Goal: Information Seeking & Learning: Check status

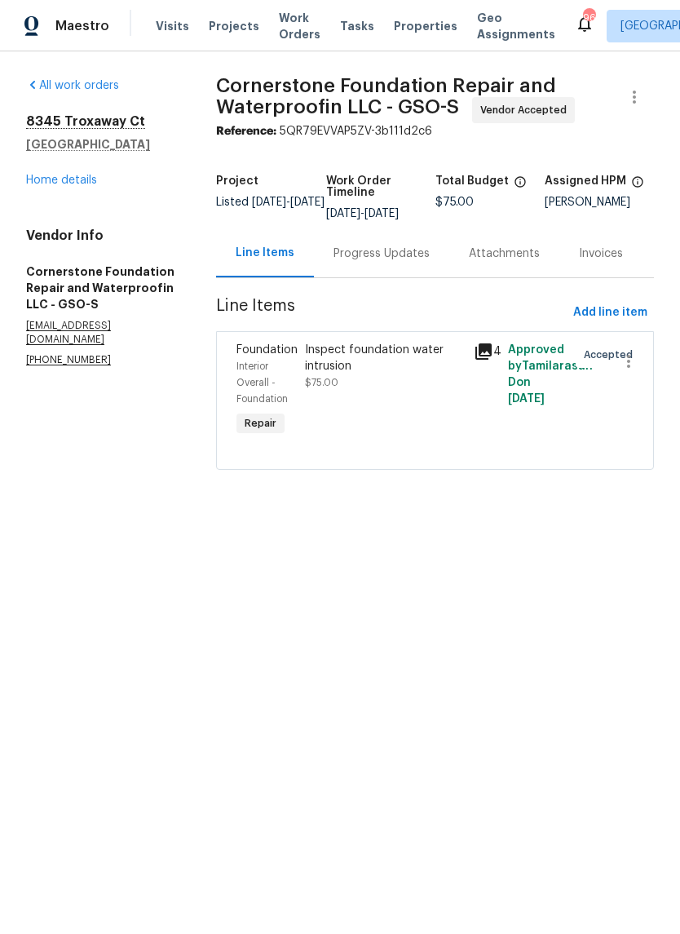
click at [397, 273] on div "Progress Updates" at bounding box center [381, 253] width 135 height 48
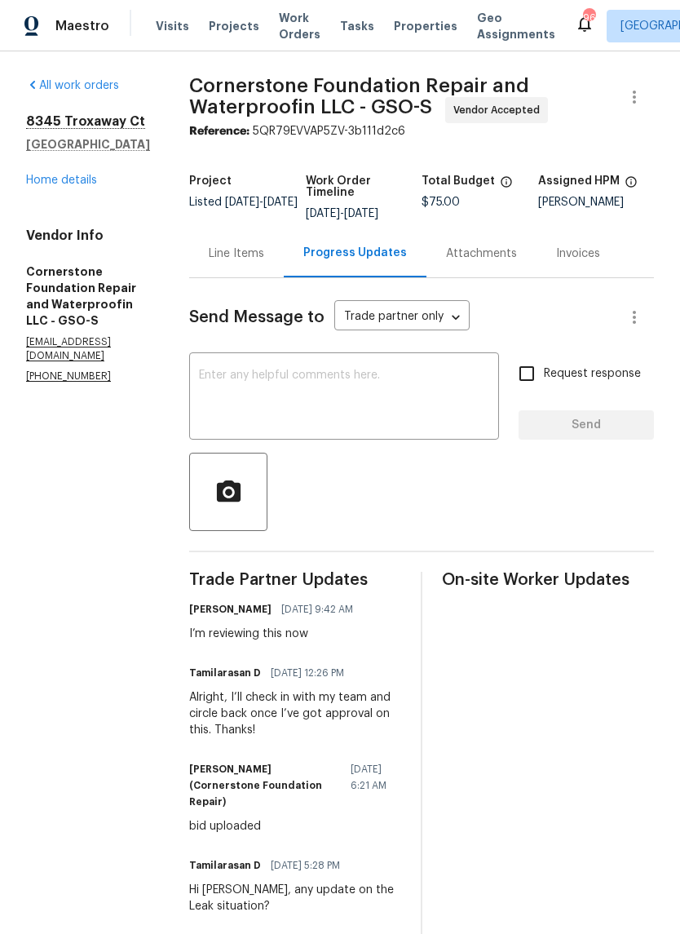
click at [199, 262] on div "Line Items" at bounding box center [236, 253] width 95 height 48
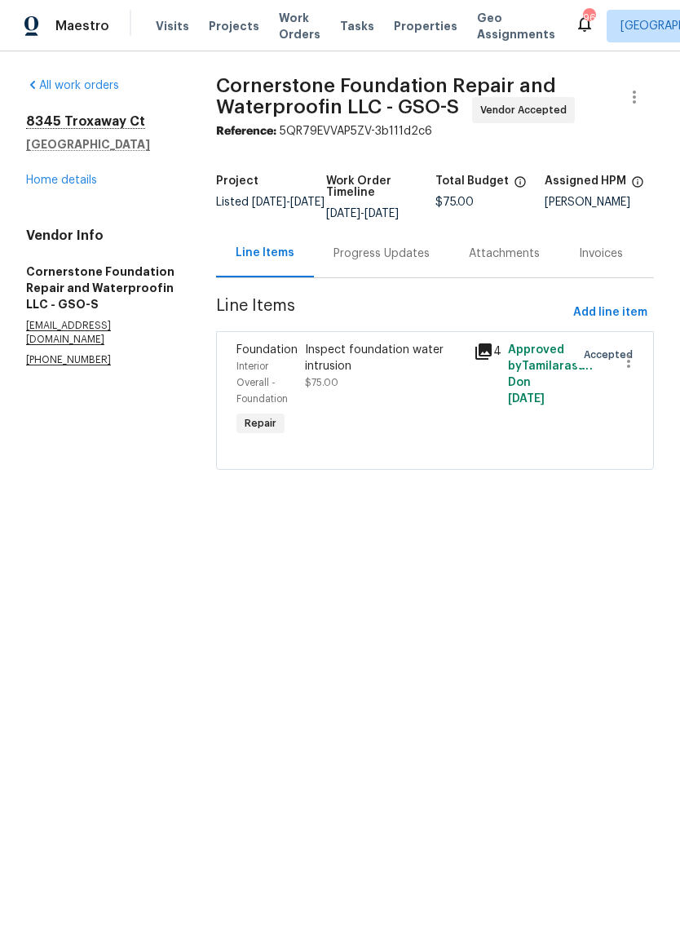
click at [334, 374] on div "Inspect foundation water intrusion" at bounding box center [385, 358] width 160 height 33
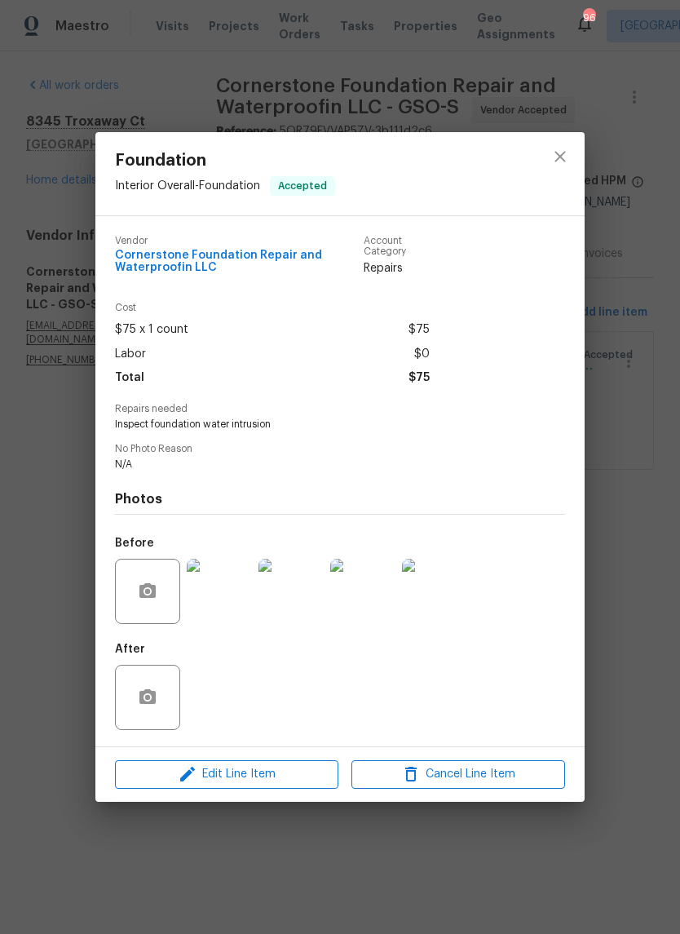
click at [223, 609] on img at bounding box center [219, 591] width 65 height 65
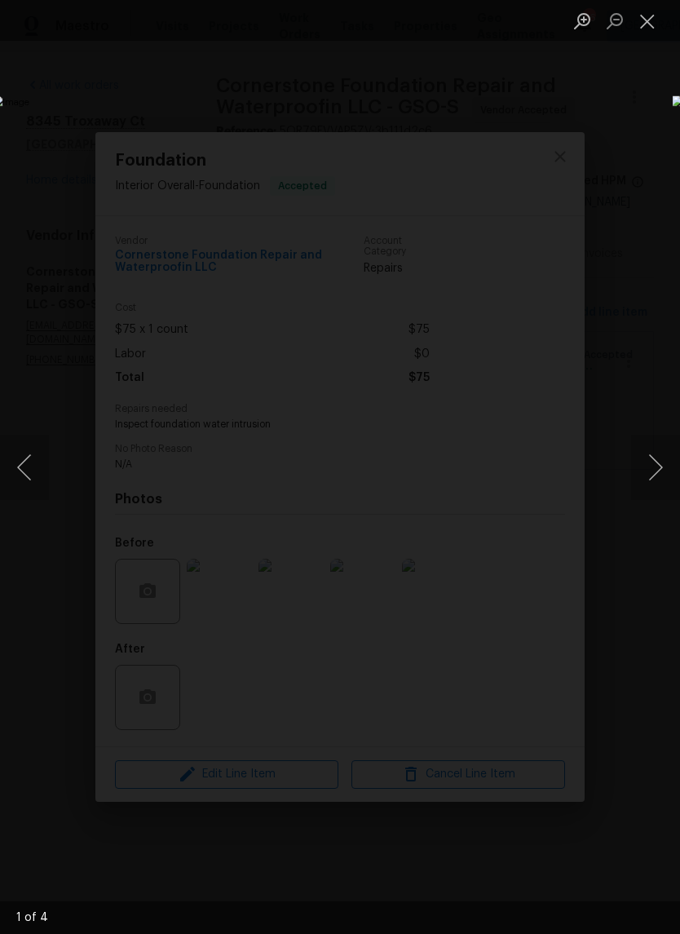
click at [661, 477] on button "Next image" at bounding box center [655, 467] width 49 height 65
click at [654, 467] on button "Next image" at bounding box center [655, 467] width 49 height 65
click at [653, 465] on button "Next image" at bounding box center [655, 467] width 49 height 65
click at [653, 463] on button "Next image" at bounding box center [655, 467] width 49 height 65
click at [653, 458] on button "Next image" at bounding box center [655, 467] width 49 height 65
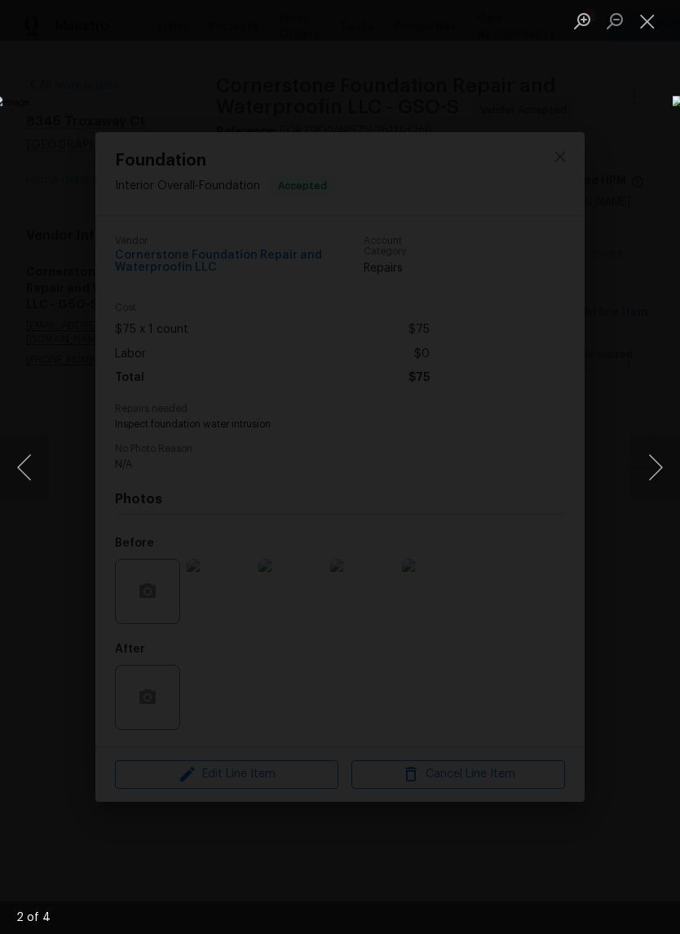
click at [650, 461] on button "Next image" at bounding box center [655, 467] width 49 height 65
click at [652, 459] on button "Next image" at bounding box center [655, 467] width 49 height 65
click at [655, 454] on button "Next image" at bounding box center [655, 467] width 49 height 65
click at [653, 13] on button "Close lightbox" at bounding box center [647, 21] width 33 height 29
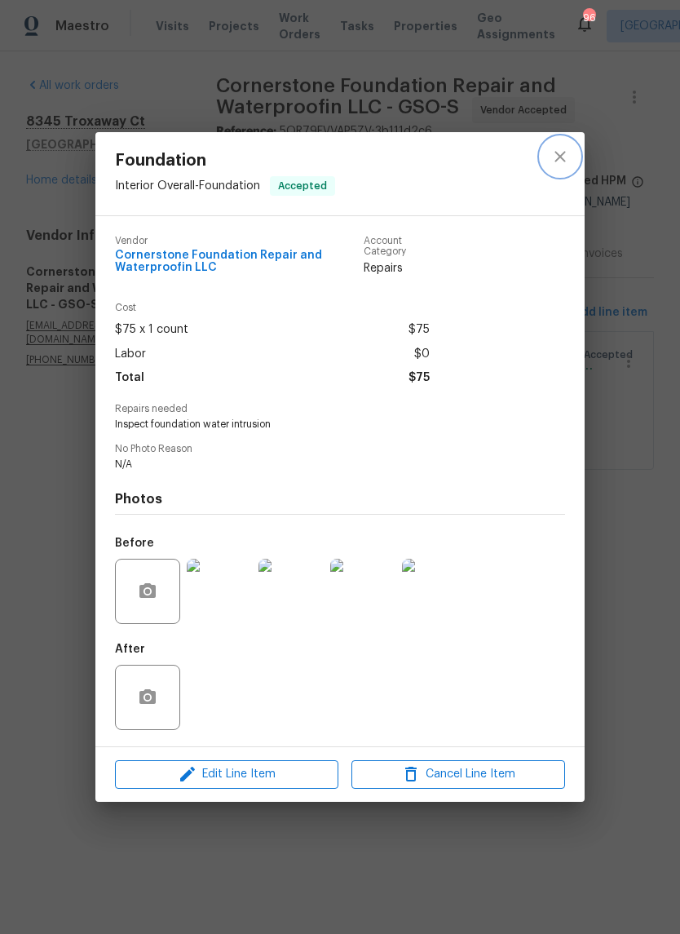
click at [561, 156] on icon "close" at bounding box center [561, 157] width 20 height 20
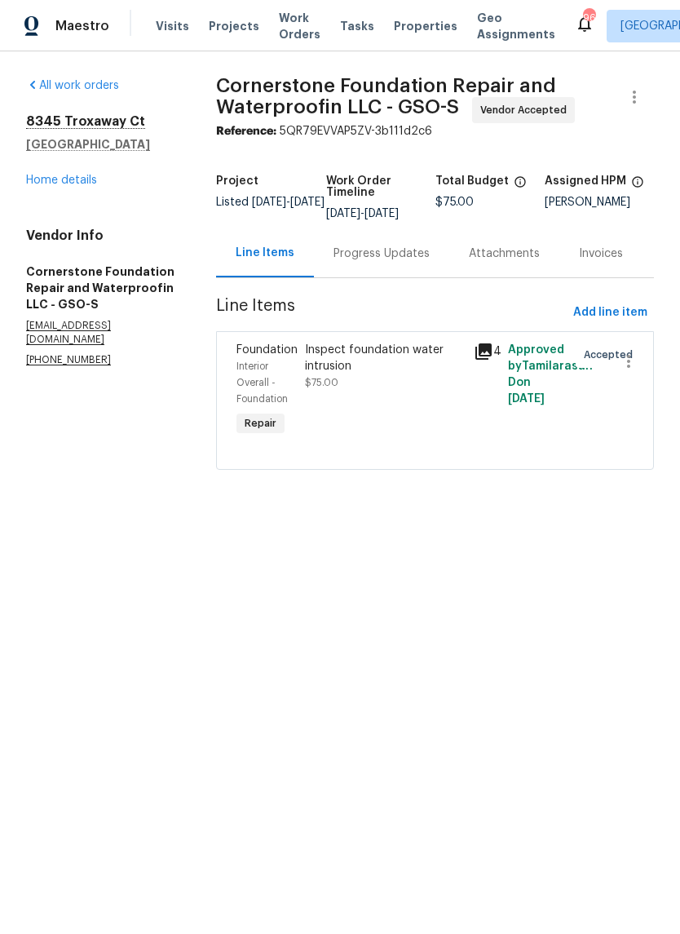
click at [85, 179] on link "Home details" at bounding box center [61, 180] width 71 height 11
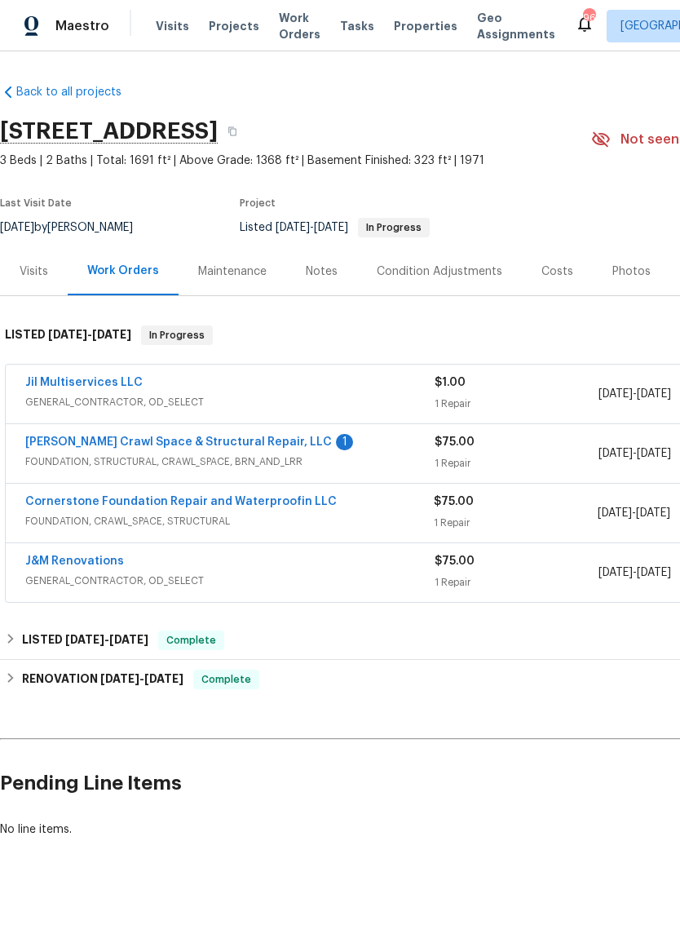
click at [108, 382] on link "Jil Multiservices LLC" at bounding box center [83, 382] width 117 height 11
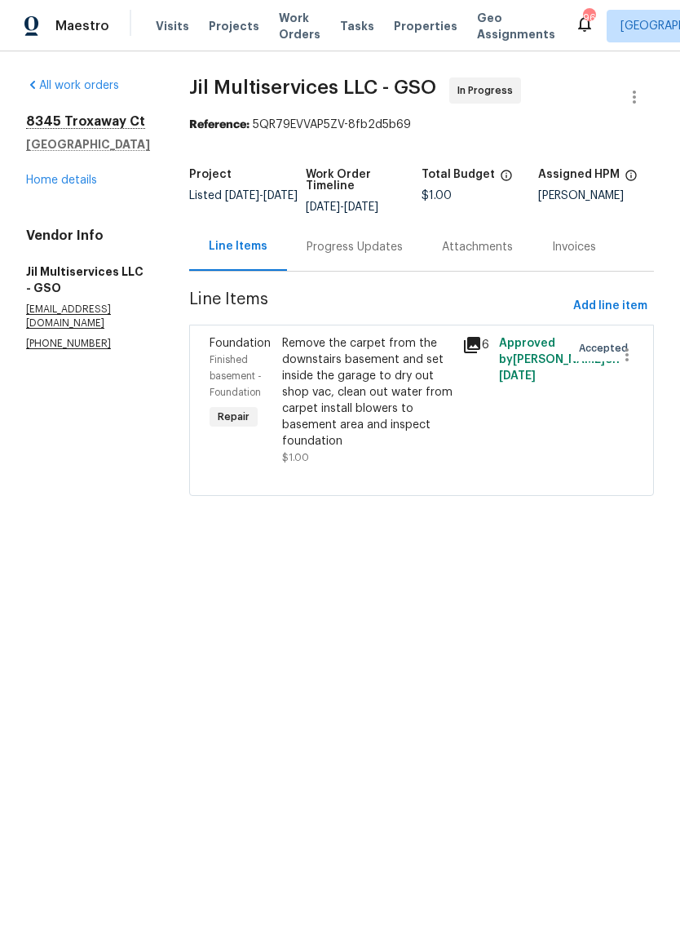
click at [85, 183] on link "Home details" at bounding box center [61, 180] width 71 height 11
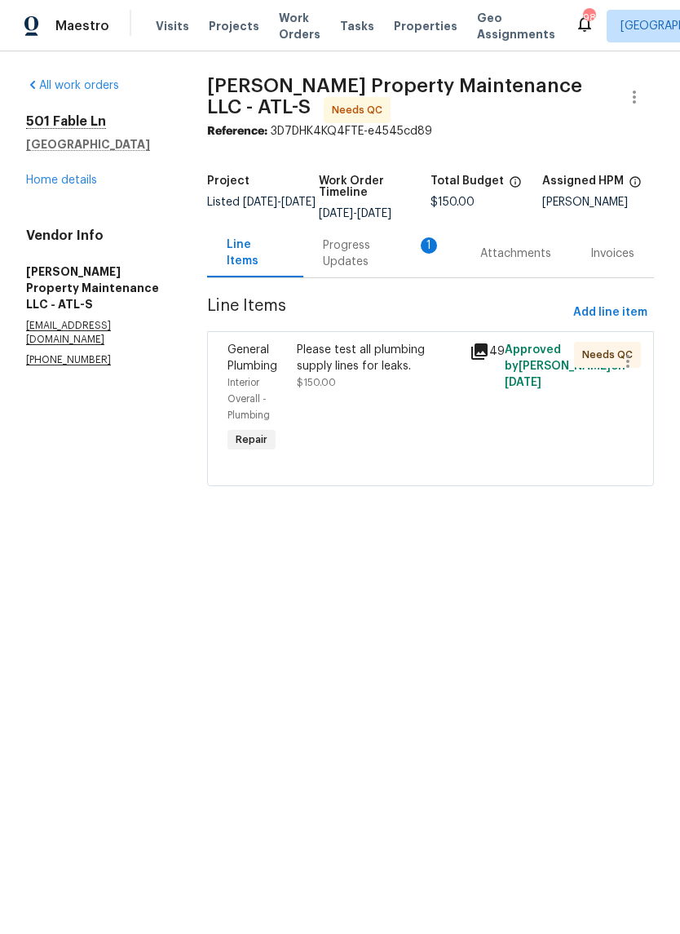
click at [385, 255] on div "Progress Updates 1" at bounding box center [382, 253] width 118 height 33
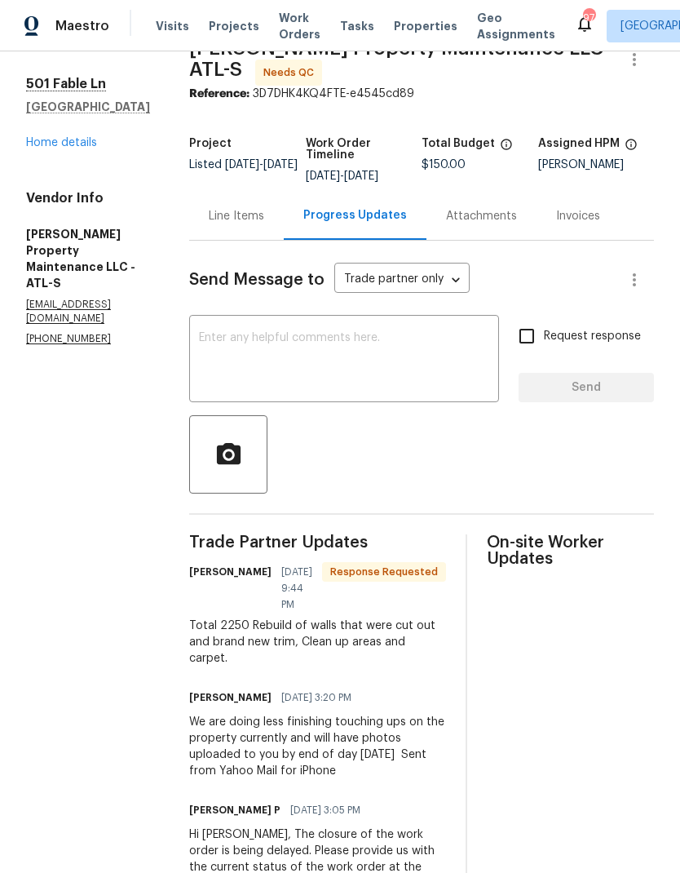
scroll to position [43, 0]
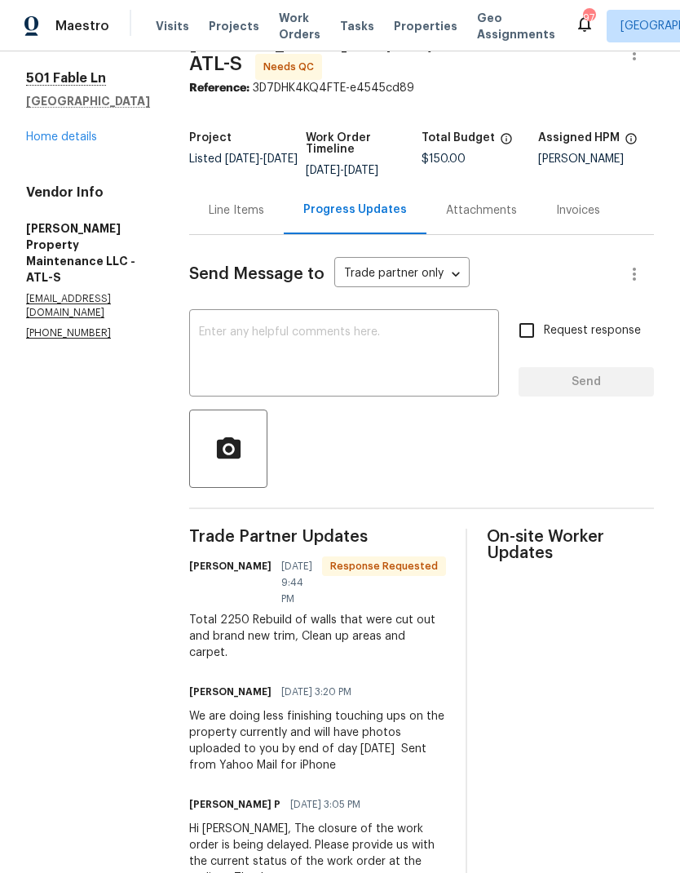
click at [251, 222] on div "Line Items" at bounding box center [236, 210] width 95 height 48
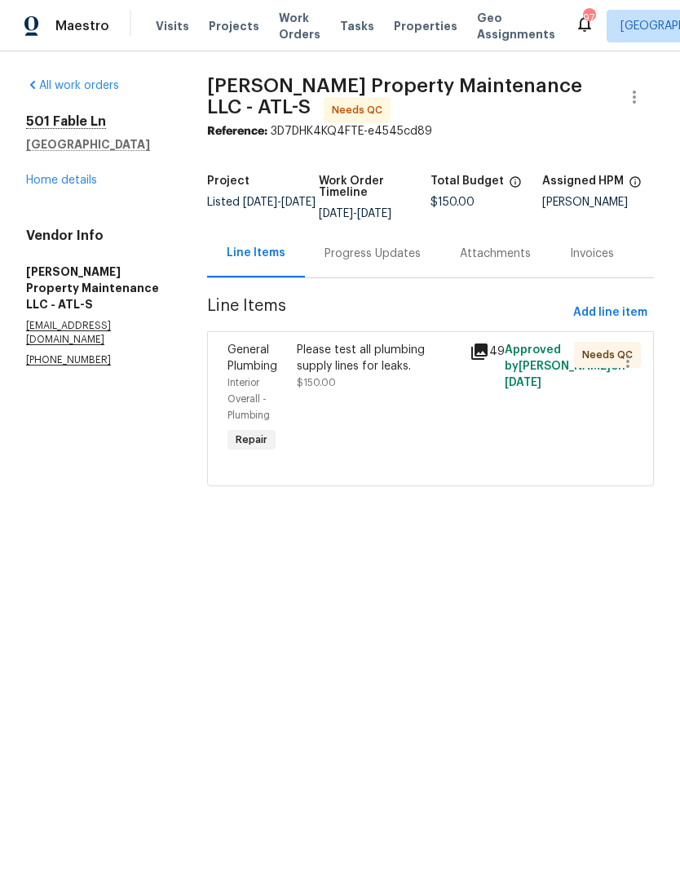
click at [365, 361] on div "Please test all plumbing supply lines for leaks." at bounding box center [379, 358] width 164 height 33
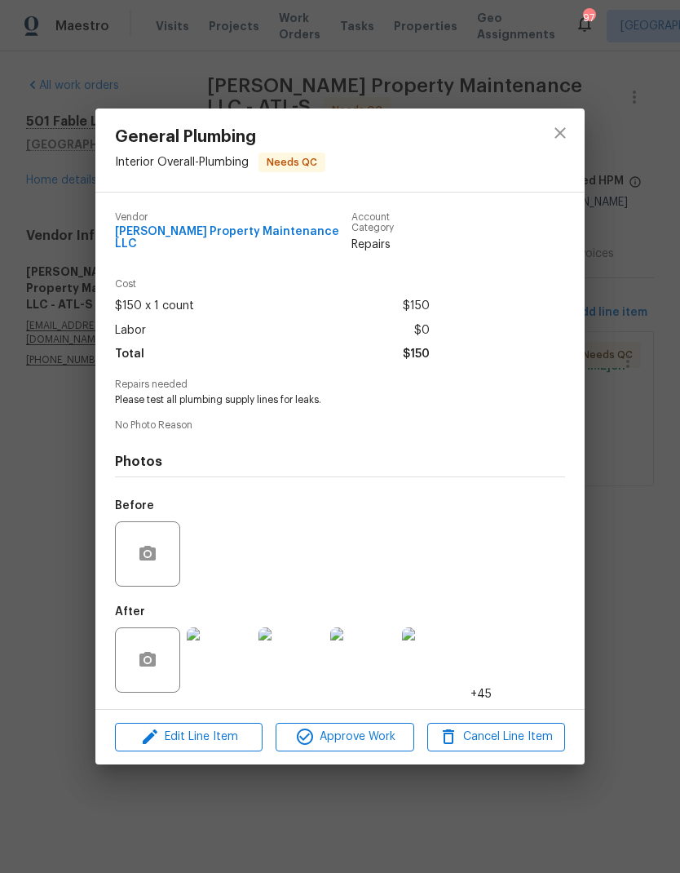
click at [228, 671] on img at bounding box center [219, 659] width 65 height 65
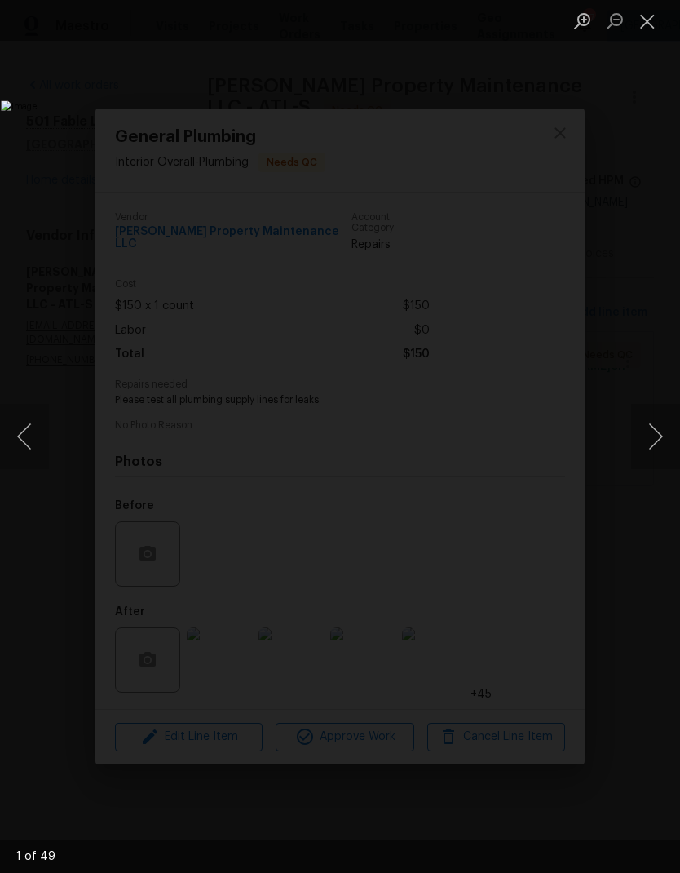
click at [650, 436] on button "Next image" at bounding box center [655, 436] width 49 height 65
click at [649, 438] on button "Next image" at bounding box center [655, 436] width 49 height 65
click at [646, 441] on button "Next image" at bounding box center [655, 436] width 49 height 65
click at [647, 444] on button "Next image" at bounding box center [655, 436] width 49 height 65
click at [647, 443] on button "Next image" at bounding box center [655, 436] width 49 height 65
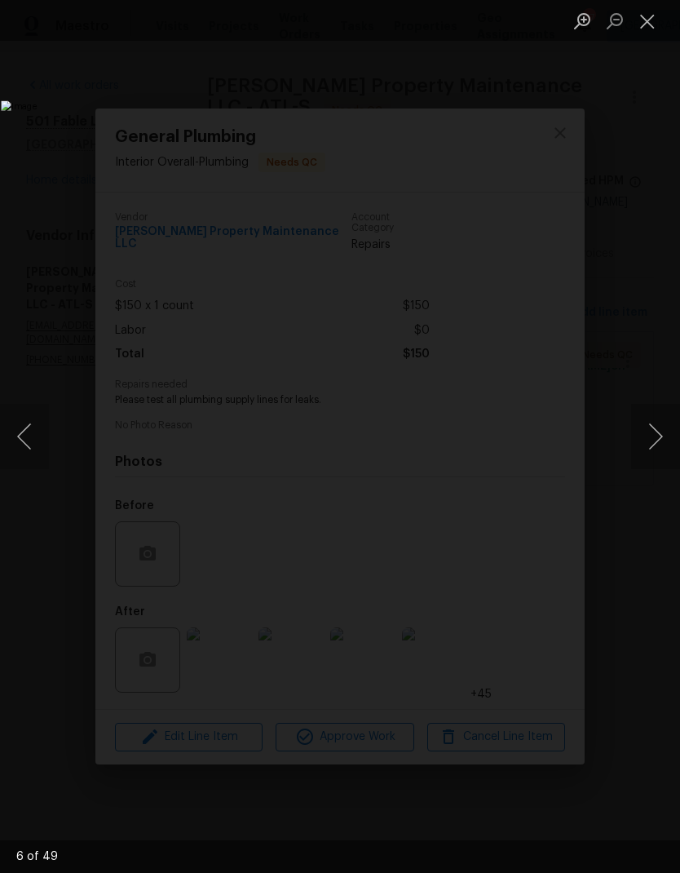
click at [647, 444] on button "Next image" at bounding box center [655, 436] width 49 height 65
click at [647, 443] on button "Next image" at bounding box center [655, 436] width 49 height 65
click at [646, 444] on button "Next image" at bounding box center [655, 436] width 49 height 65
click at [647, 444] on button "Next image" at bounding box center [655, 436] width 49 height 65
click at [645, 445] on button "Next image" at bounding box center [655, 436] width 49 height 65
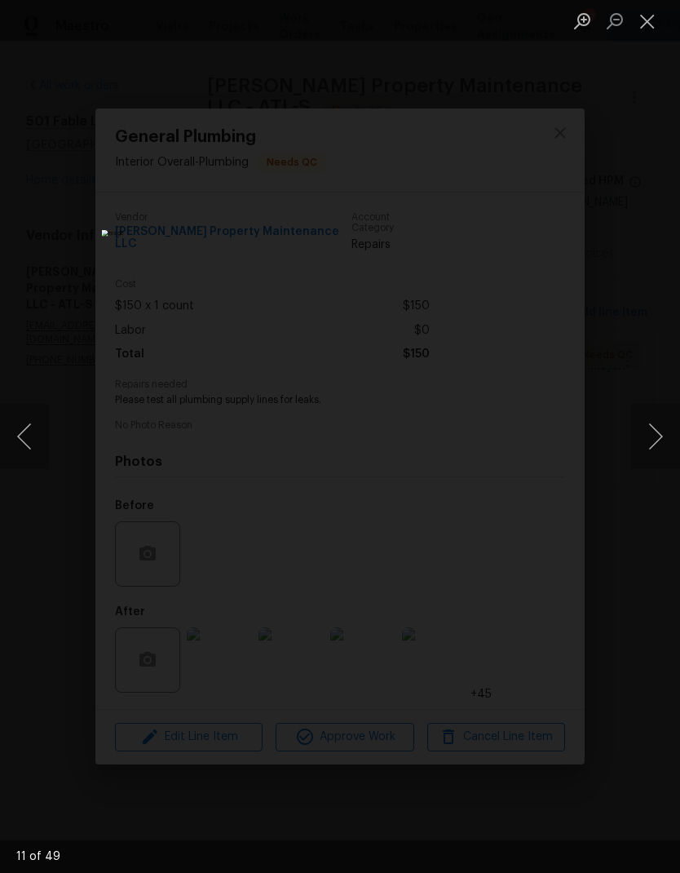
click at [645, 445] on button "Next image" at bounding box center [655, 436] width 49 height 65
click at [644, 446] on button "Next image" at bounding box center [655, 436] width 49 height 65
click at [644, 445] on button "Next image" at bounding box center [655, 436] width 49 height 65
click at [644, 446] on button "Next image" at bounding box center [655, 436] width 49 height 65
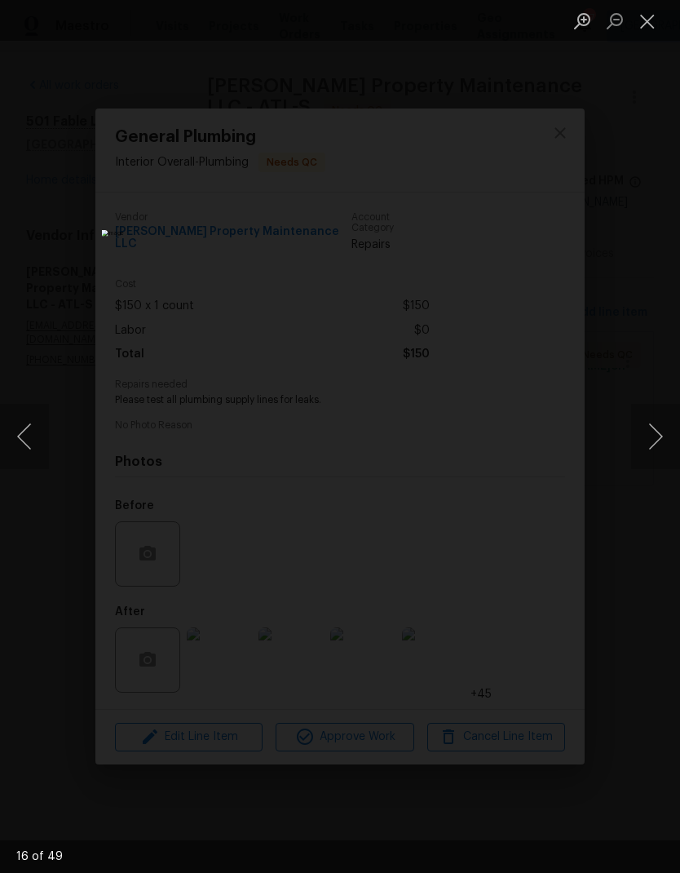
click at [644, 447] on button "Next image" at bounding box center [655, 436] width 49 height 65
click at [644, 446] on button "Next image" at bounding box center [655, 436] width 49 height 65
click at [648, 445] on button "Next image" at bounding box center [655, 436] width 49 height 65
click at [647, 445] on button "Next image" at bounding box center [655, 436] width 49 height 65
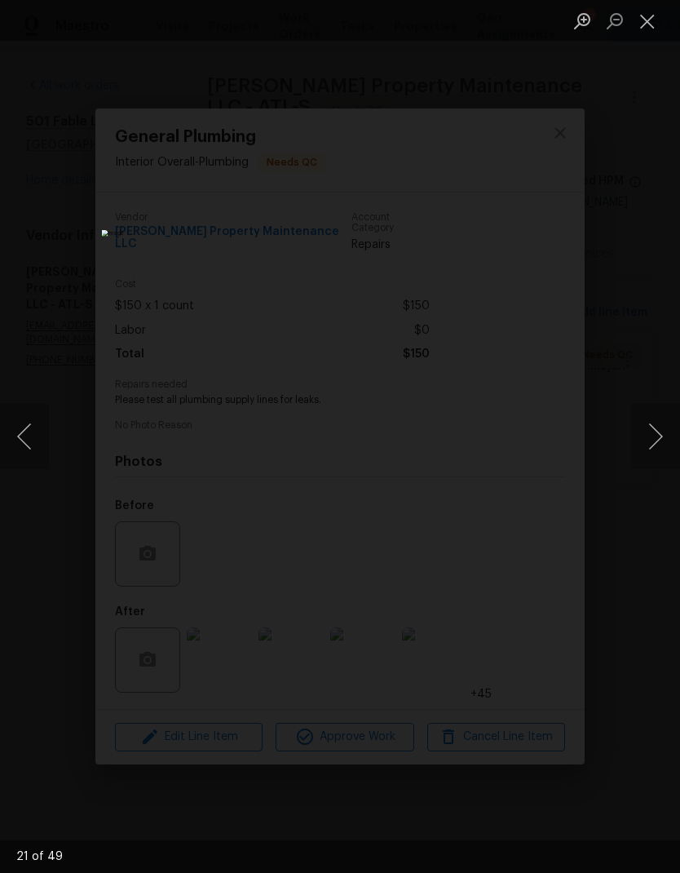
click at [647, 444] on button "Next image" at bounding box center [655, 436] width 49 height 65
click at [648, 445] on button "Next image" at bounding box center [655, 436] width 49 height 65
click at [647, 444] on button "Next image" at bounding box center [655, 436] width 49 height 65
click at [647, 445] on button "Next image" at bounding box center [655, 436] width 49 height 65
click at [648, 445] on button "Next image" at bounding box center [655, 436] width 49 height 65
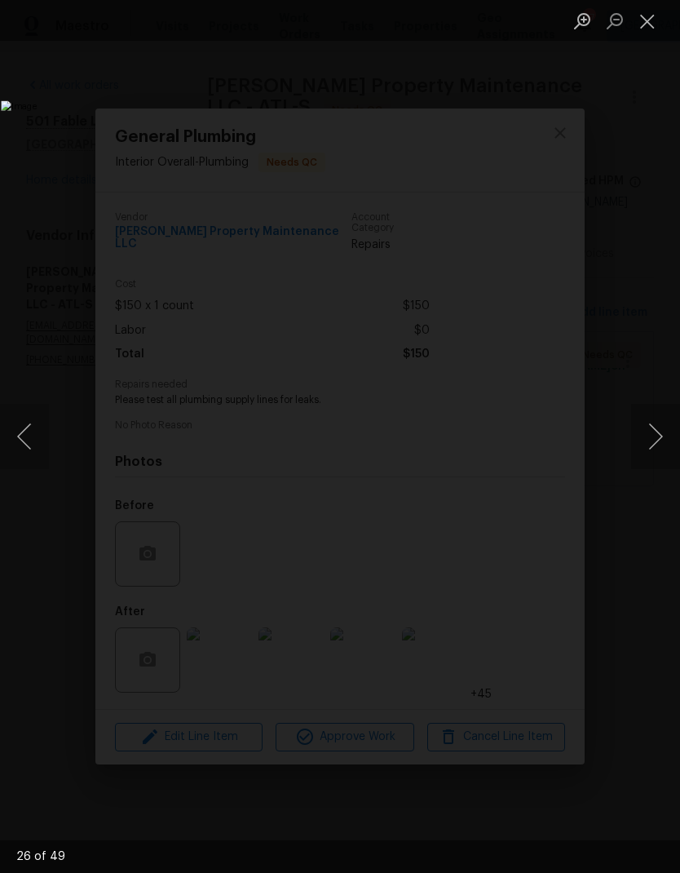
click at [649, 445] on button "Next image" at bounding box center [655, 436] width 49 height 65
click at [647, 445] on button "Next image" at bounding box center [655, 436] width 49 height 65
click at [648, 444] on button "Next image" at bounding box center [655, 436] width 49 height 65
click at [648, 443] on button "Next image" at bounding box center [655, 436] width 49 height 65
click at [647, 444] on button "Next image" at bounding box center [655, 436] width 49 height 65
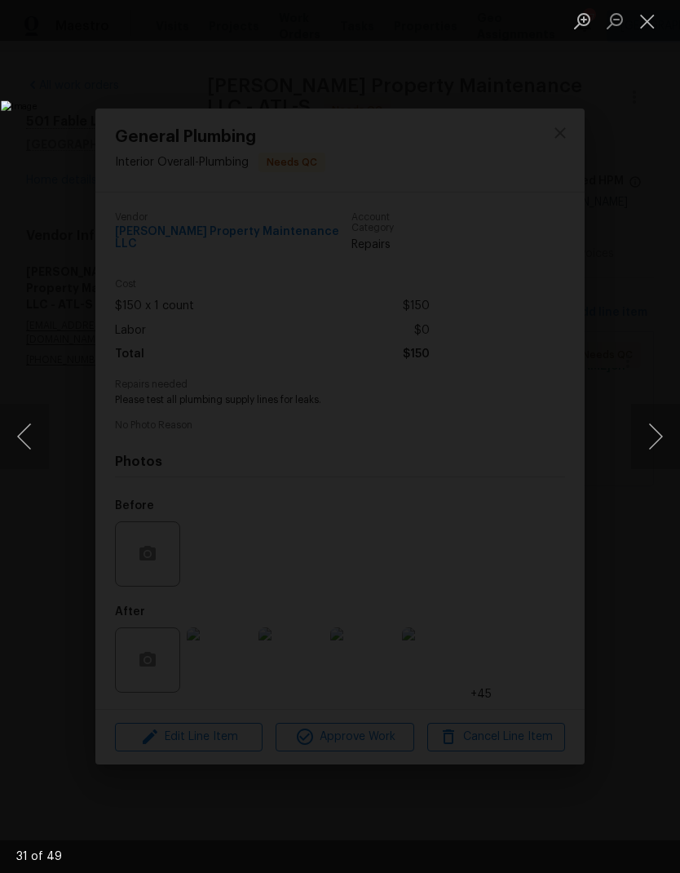
click at [646, 444] on button "Next image" at bounding box center [655, 436] width 49 height 65
click at [648, 445] on button "Next image" at bounding box center [655, 436] width 49 height 65
click at [657, 25] on button "Close lightbox" at bounding box center [647, 21] width 33 height 29
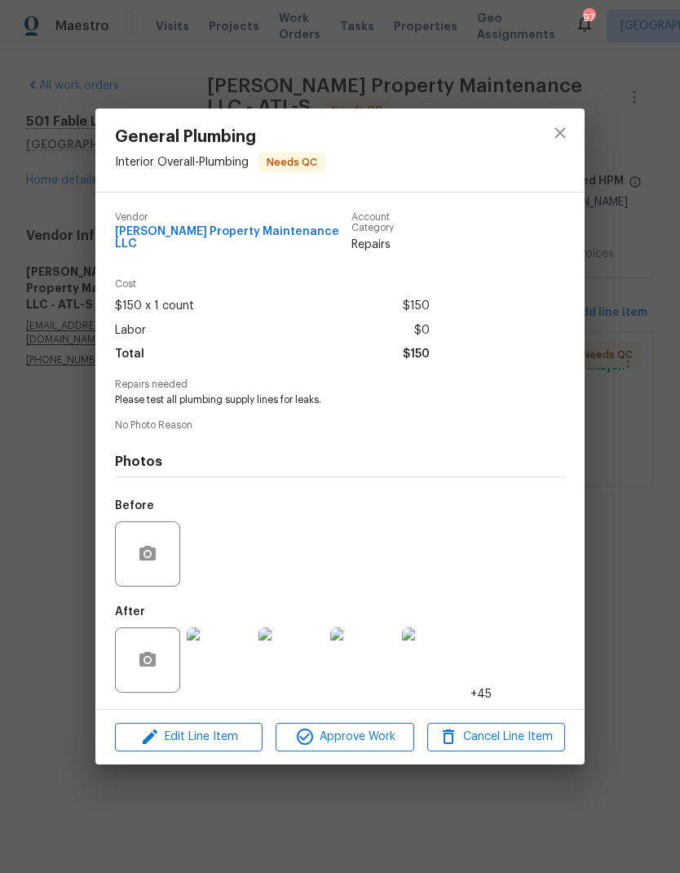
click at [656, 24] on button "Close lightbox" at bounding box center [647, 21] width 33 height 29
click at [570, 135] on button "close" at bounding box center [560, 132] width 39 height 39
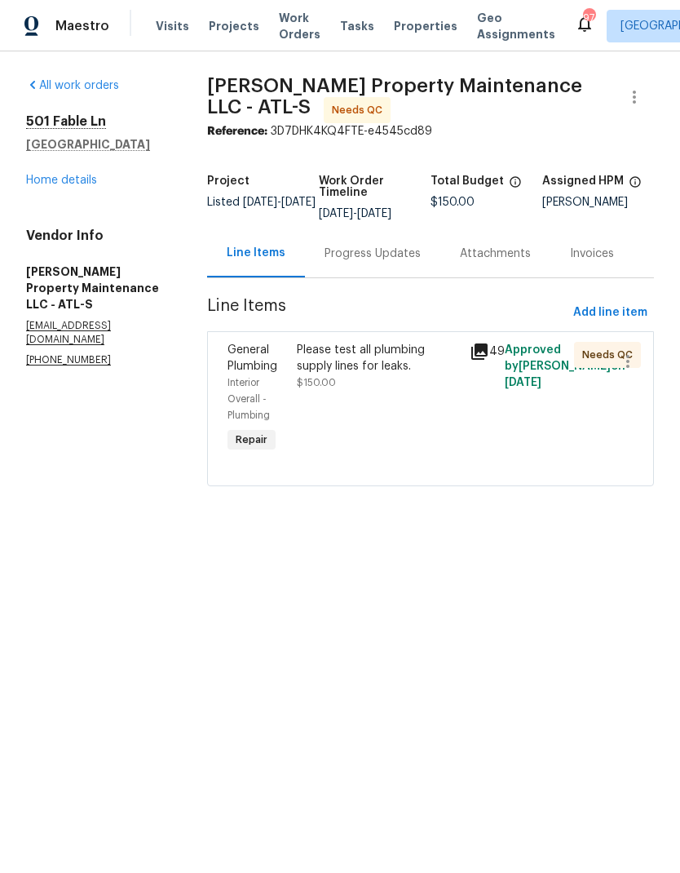
click at [354, 263] on div "Progress Updates" at bounding box center [372, 253] width 135 height 48
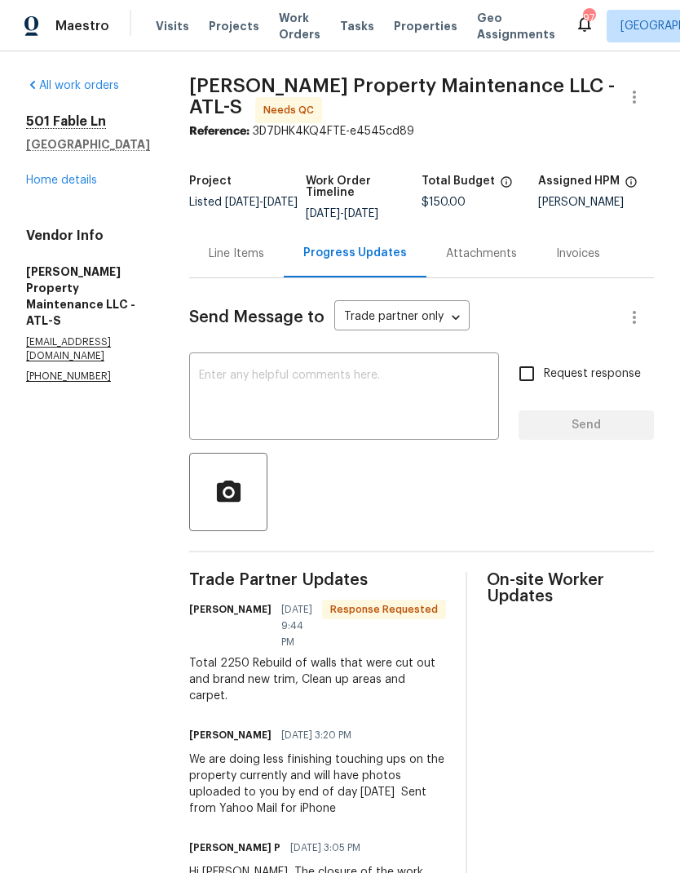
click at [239, 255] on div "Line Items" at bounding box center [236, 254] width 55 height 16
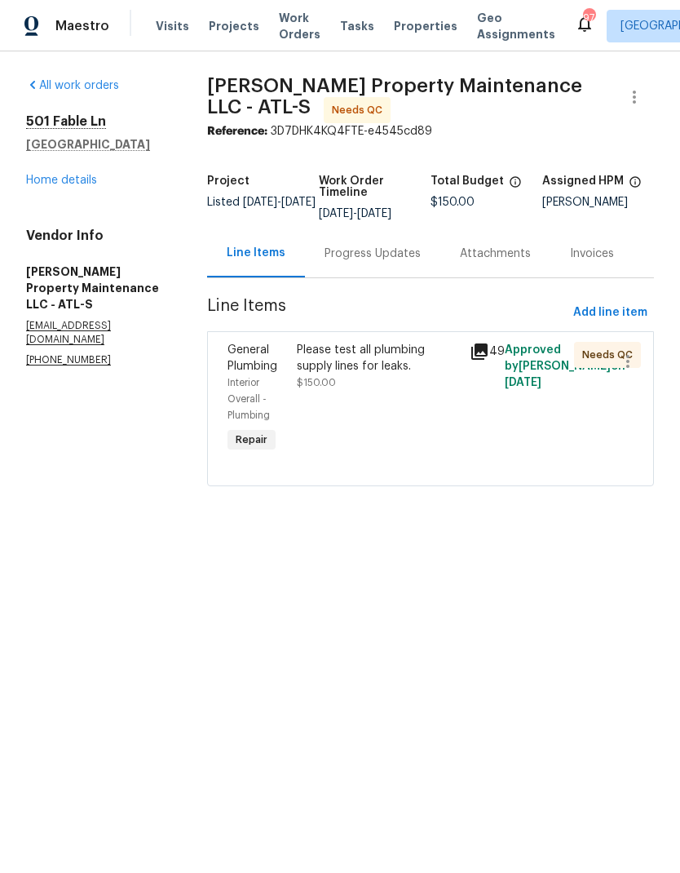
click at [327, 370] on div "Please test all plumbing supply lines for leaks." at bounding box center [379, 358] width 164 height 33
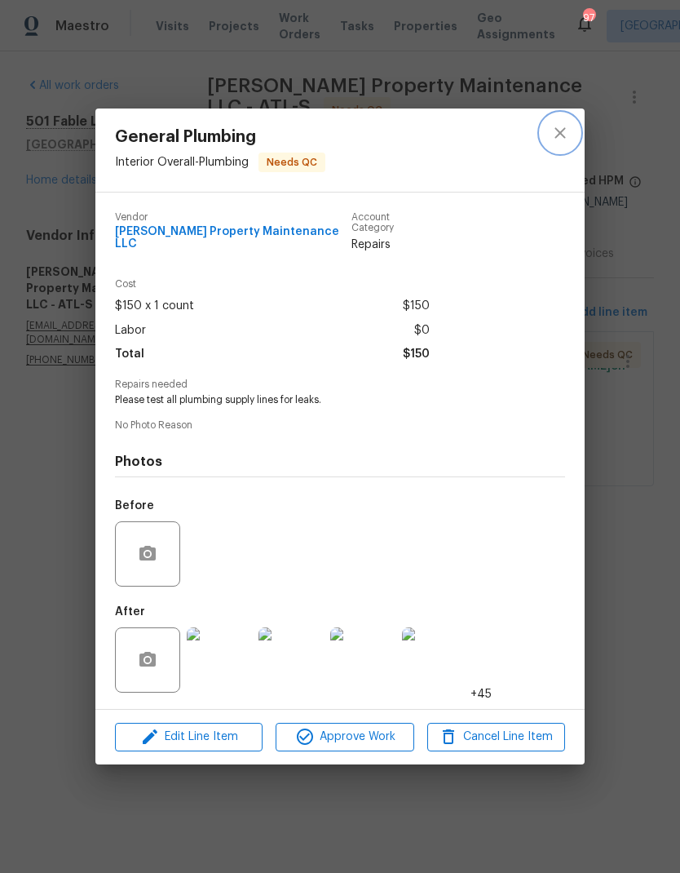
click at [565, 137] on icon "close" at bounding box center [561, 133] width 20 height 20
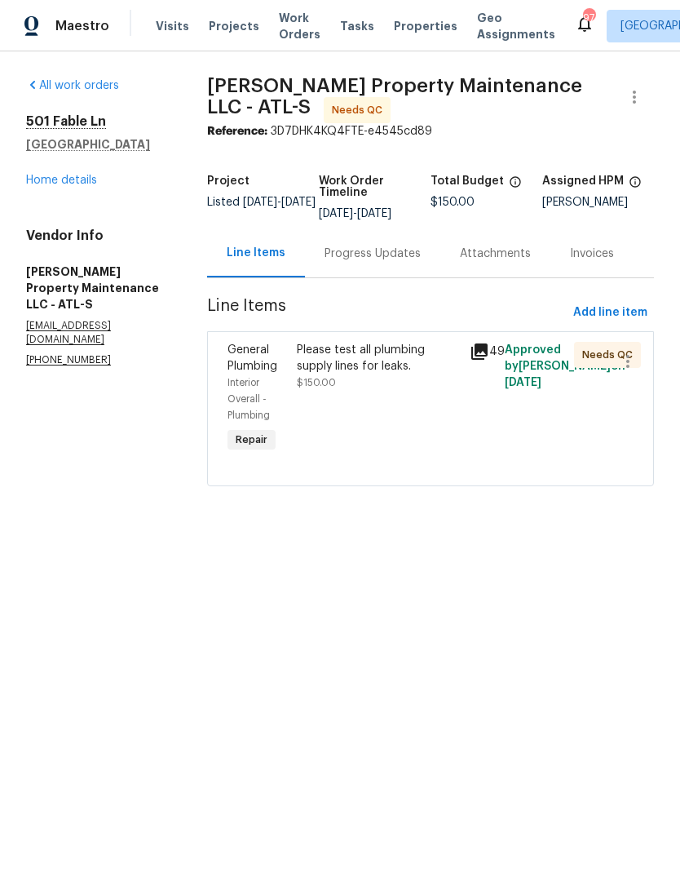
click at [70, 184] on link "Home details" at bounding box center [61, 180] width 71 height 11
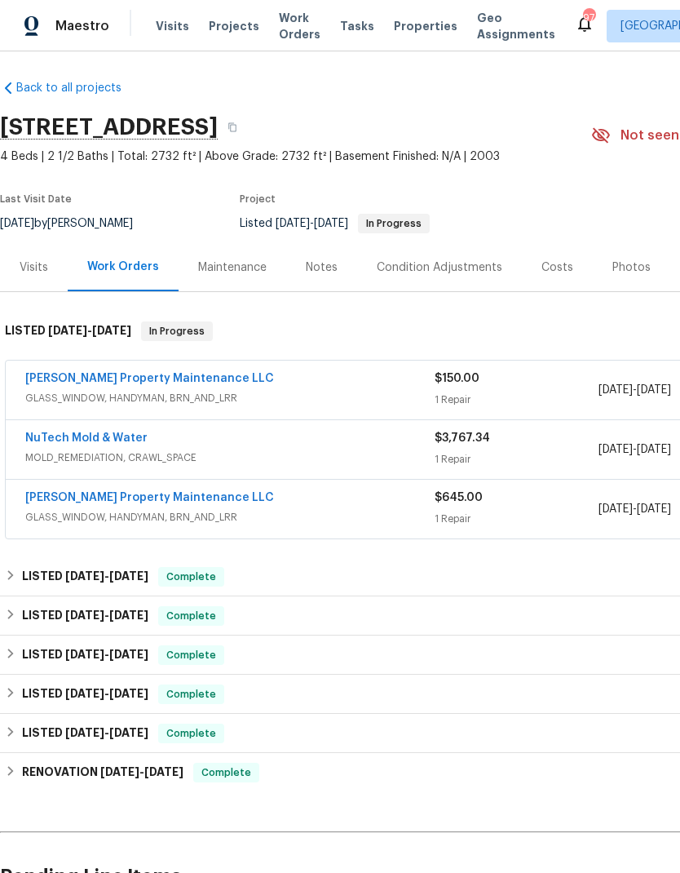
scroll to position [4, 0]
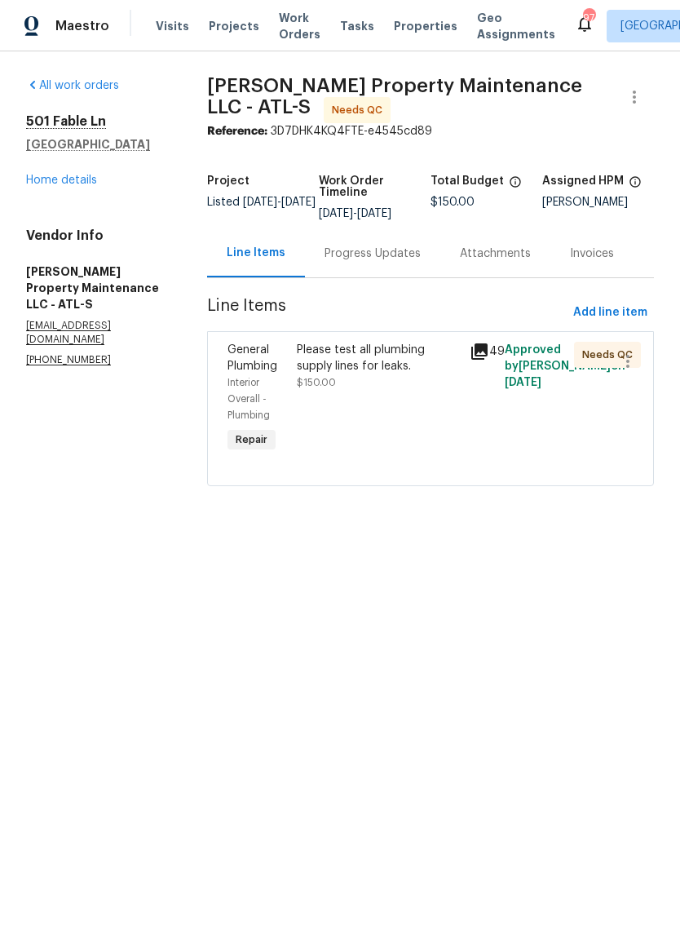
click at [402, 259] on div "Progress Updates" at bounding box center [373, 254] width 96 height 16
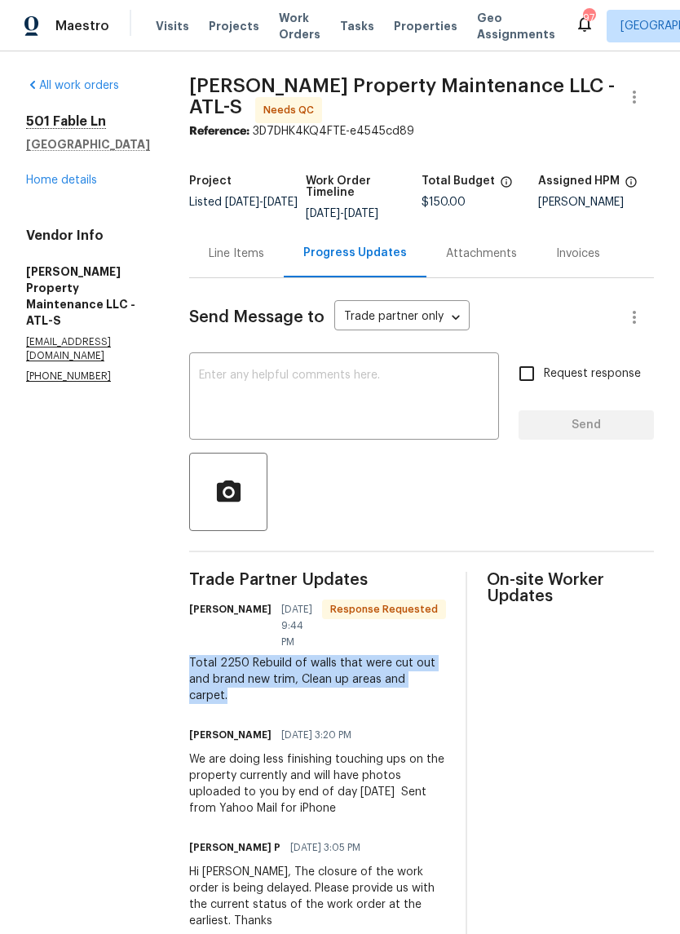
copy div "Total 2250 Rebuild of walls that were cut out and brand new trim, Clean up area…"
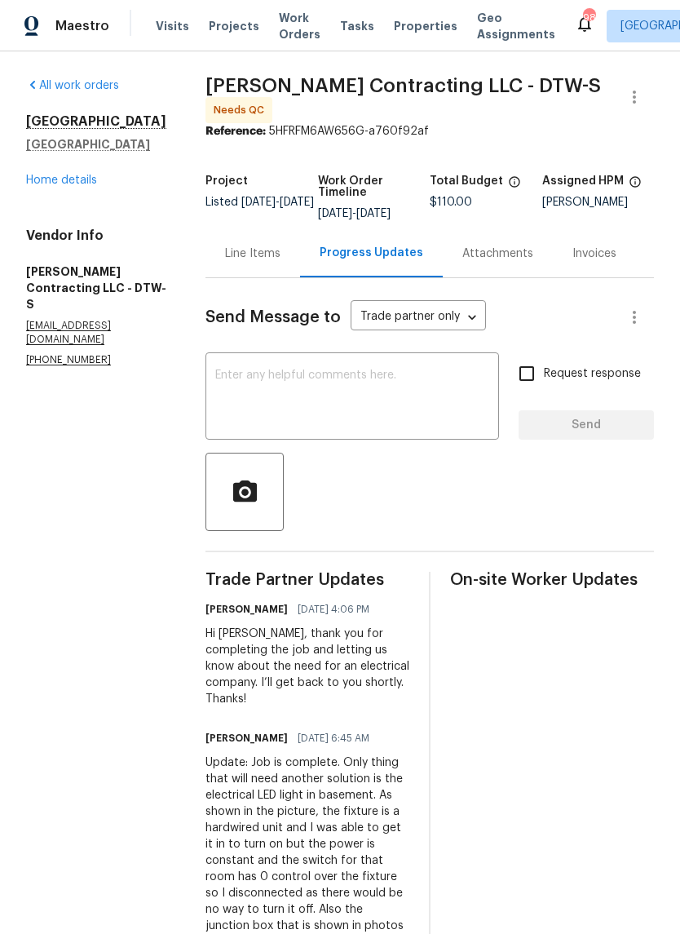
click at [46, 184] on link "Home details" at bounding box center [61, 180] width 71 height 11
click at [271, 262] on div "Line Items" at bounding box center [252, 254] width 55 height 16
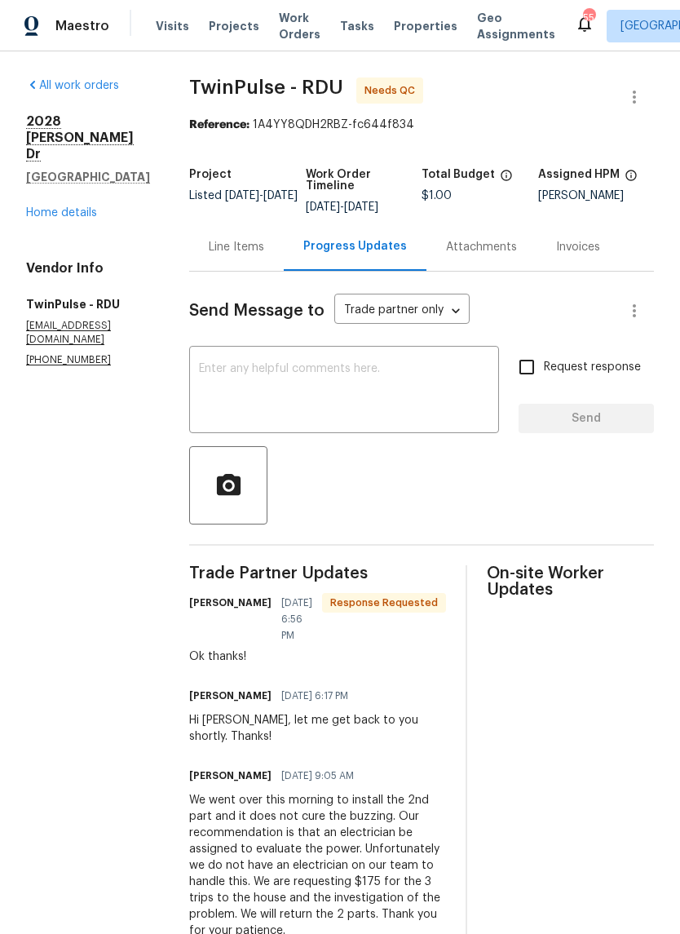
click at [236, 255] on div "Line Items" at bounding box center [236, 247] width 55 height 16
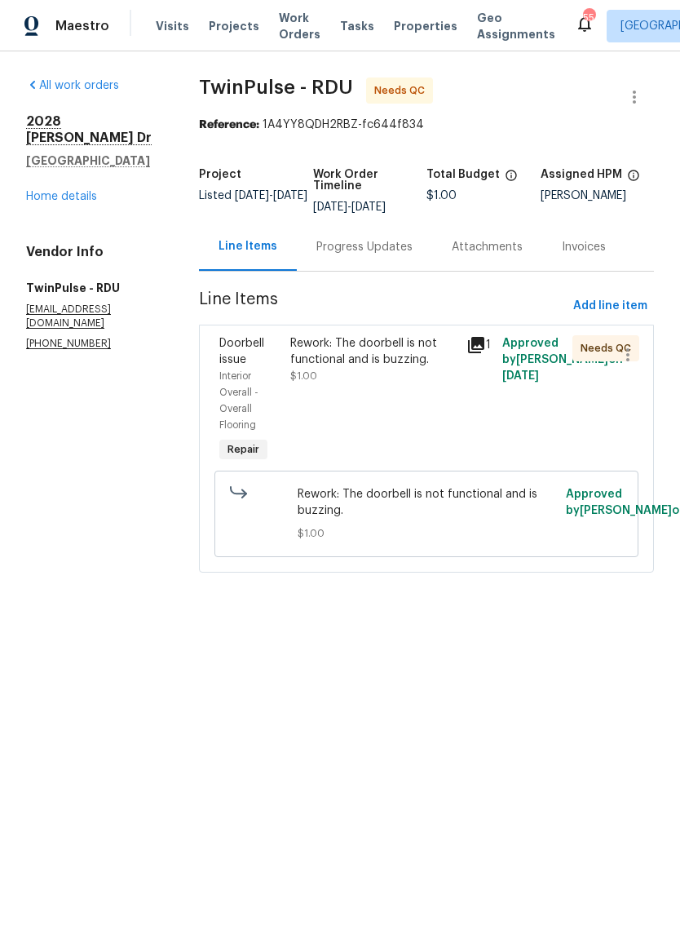
click at [81, 191] on link "Home details" at bounding box center [61, 196] width 71 height 11
